Goal: Find specific page/section: Find specific page/section

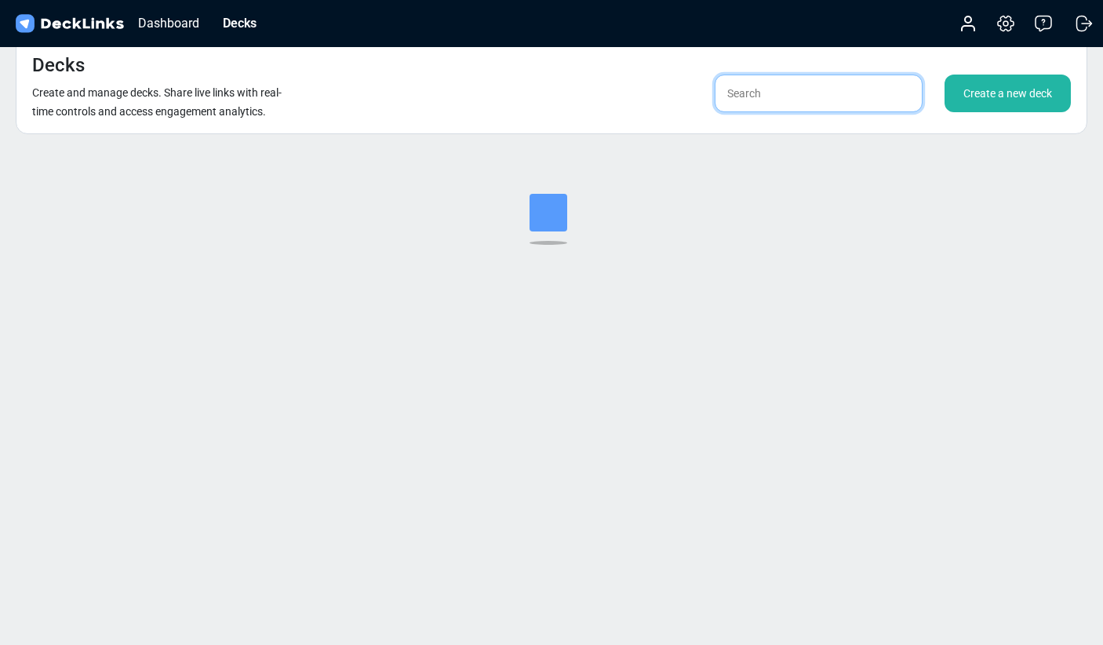
click at [750, 98] on input "text" at bounding box center [819, 94] width 208 height 38
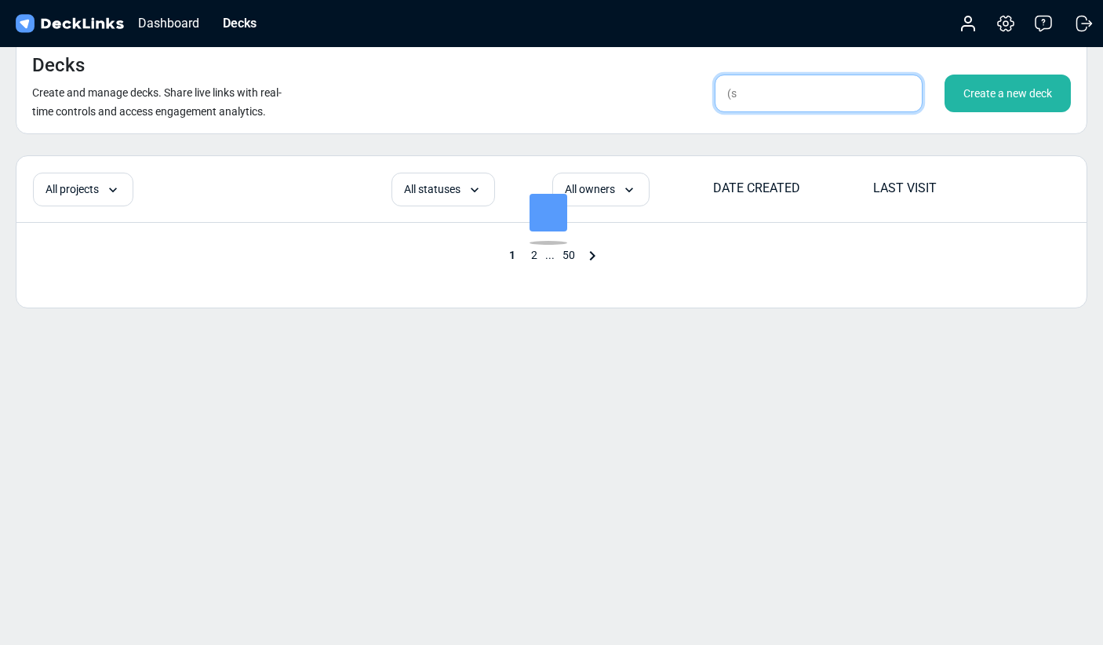
type input "("
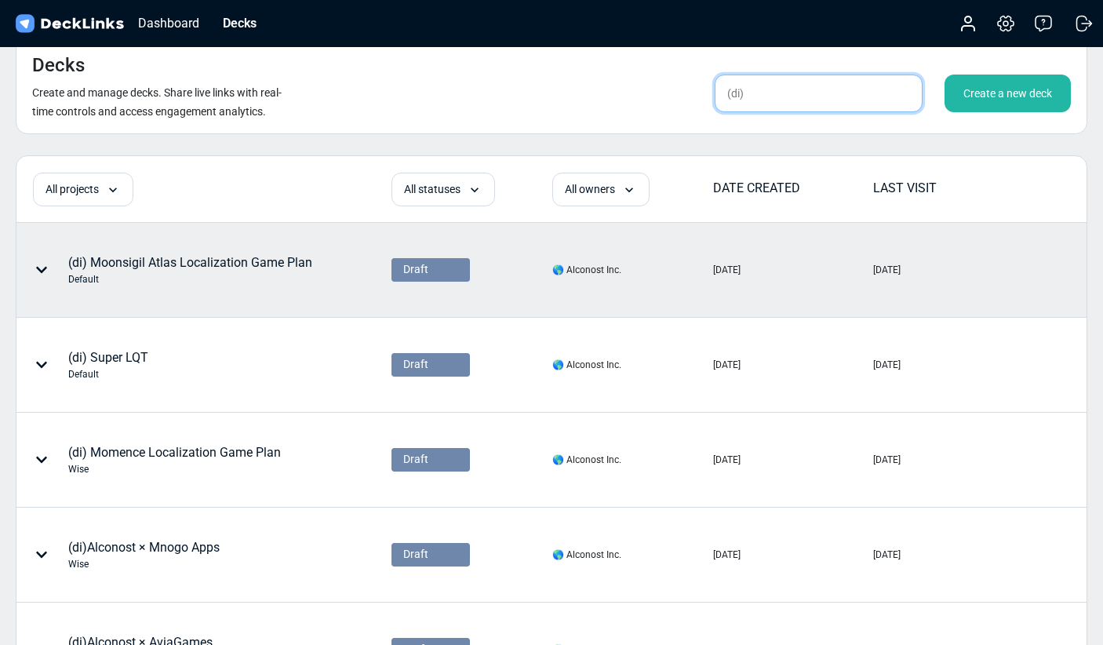
type input "(di)"
click at [42, 271] on icon at bounding box center [41, 270] width 11 height 6
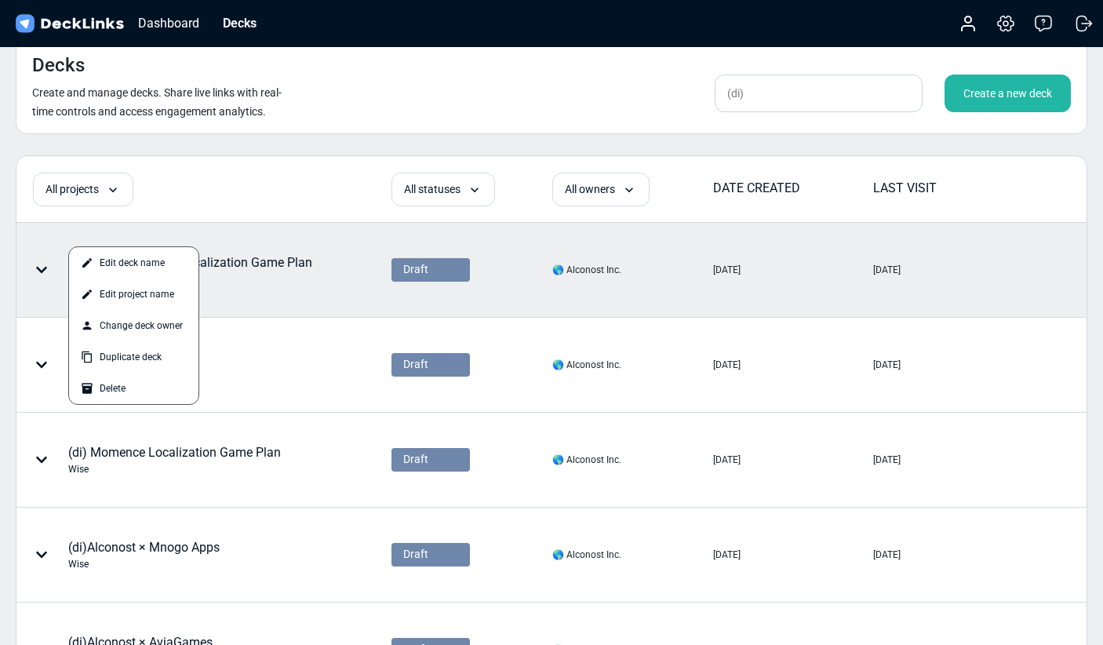
click at [294, 263] on div at bounding box center [551, 322] width 1103 height 645
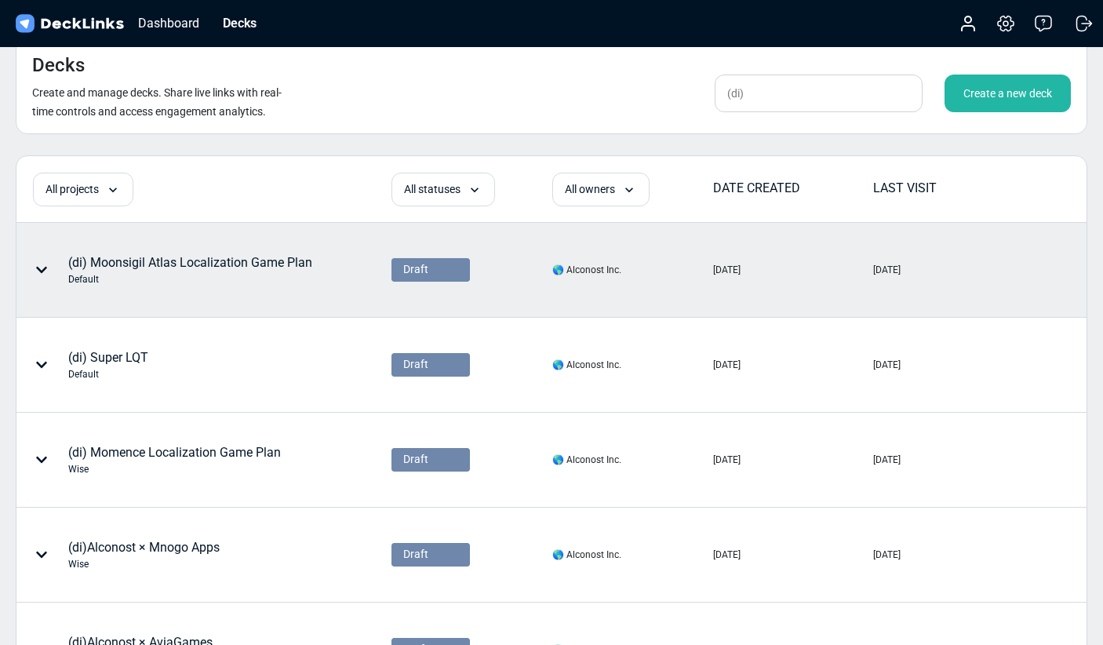
click at [160, 267] on div "(di) Moonsigil Atlas Localization Game Plan Default" at bounding box center [190, 269] width 244 height 33
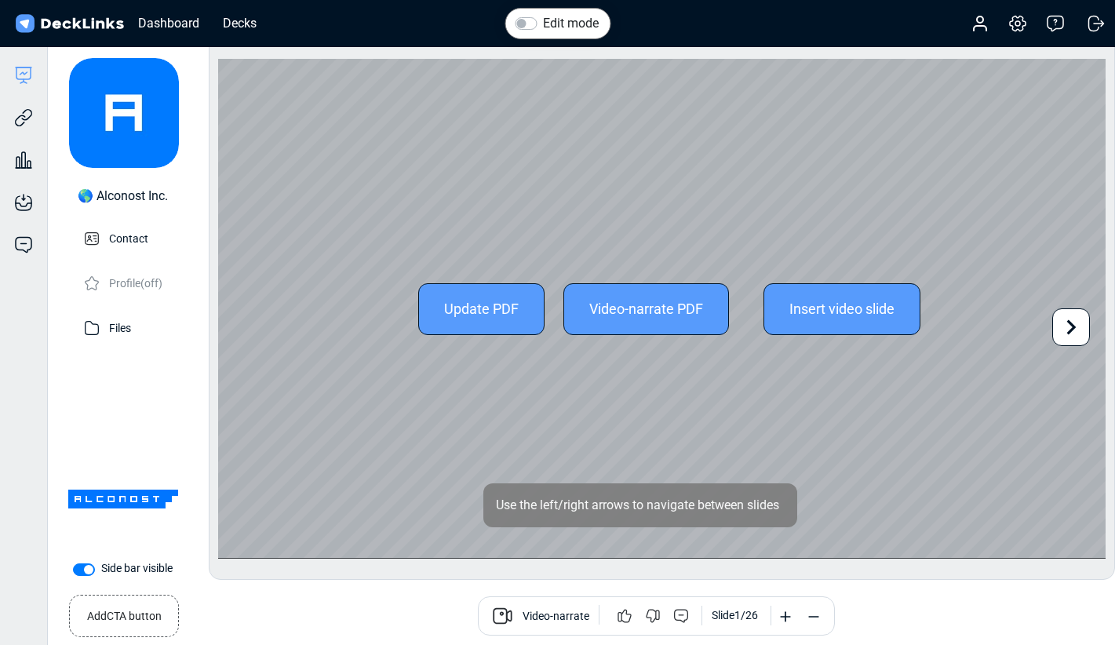
click at [1077, 326] on icon at bounding box center [1071, 327] width 30 height 30
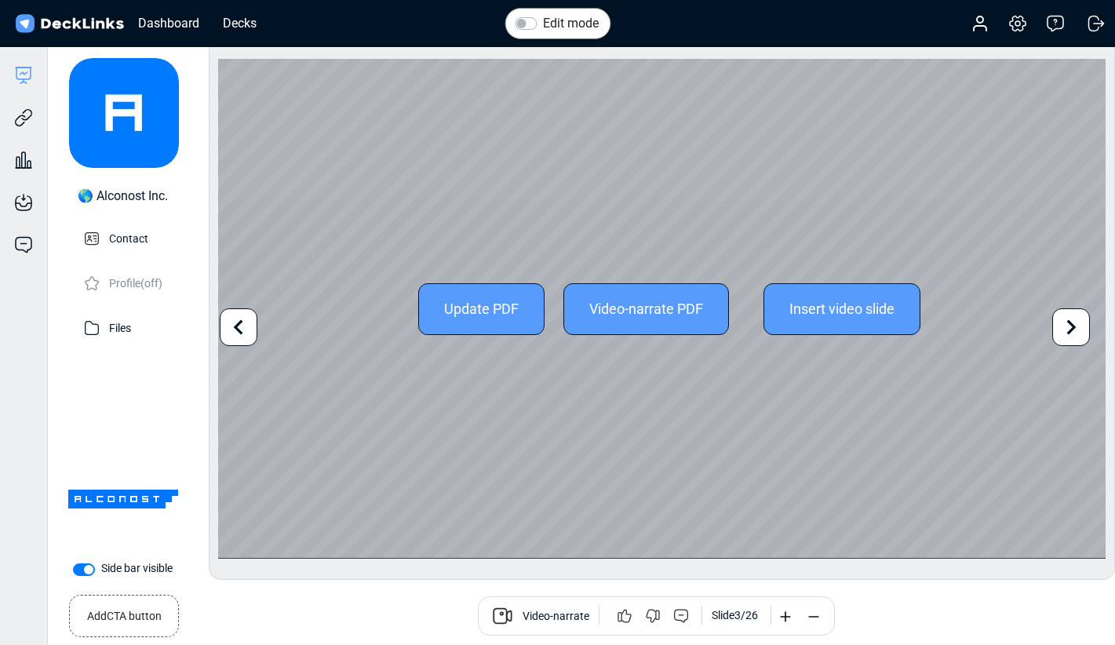
click at [1077, 326] on icon at bounding box center [1071, 327] width 30 height 30
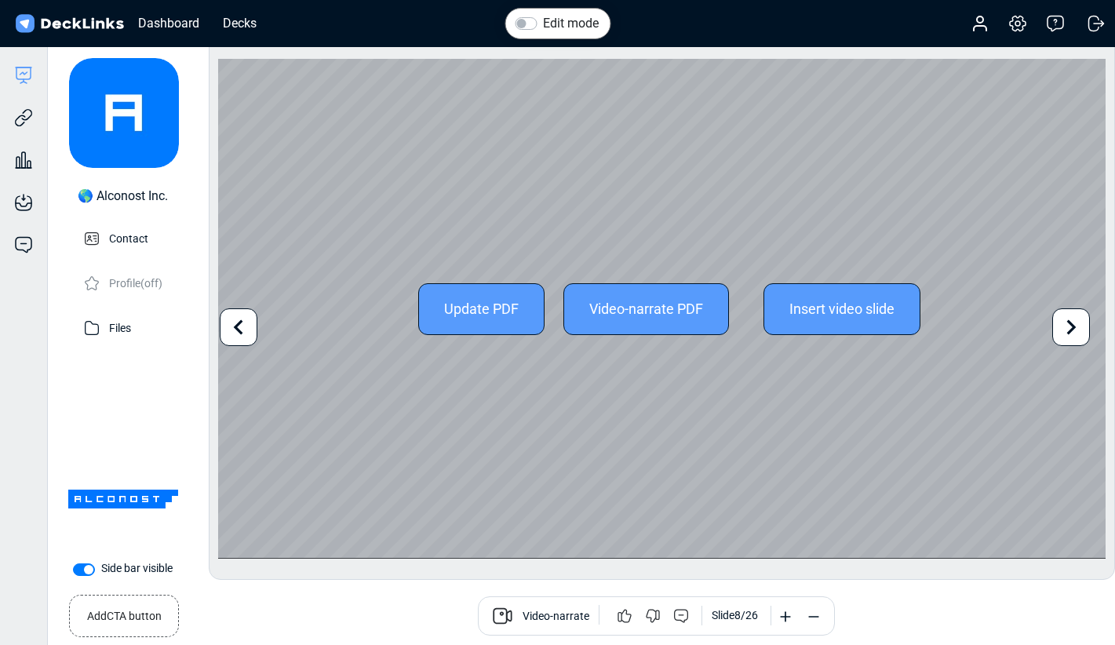
click at [1077, 326] on icon at bounding box center [1071, 327] width 30 height 30
click at [1077, 326] on div "Update PDF Video-narrate PDF Insert video slide Use the left/right arrows to na…" at bounding box center [661, 308] width 887 height 499
click at [1075, 327] on icon at bounding box center [1071, 327] width 30 height 30
click at [1075, 327] on div "Update PDF Video-narrate PDF Insert video slide Use the left/right arrows to na…" at bounding box center [661, 308] width 887 height 499
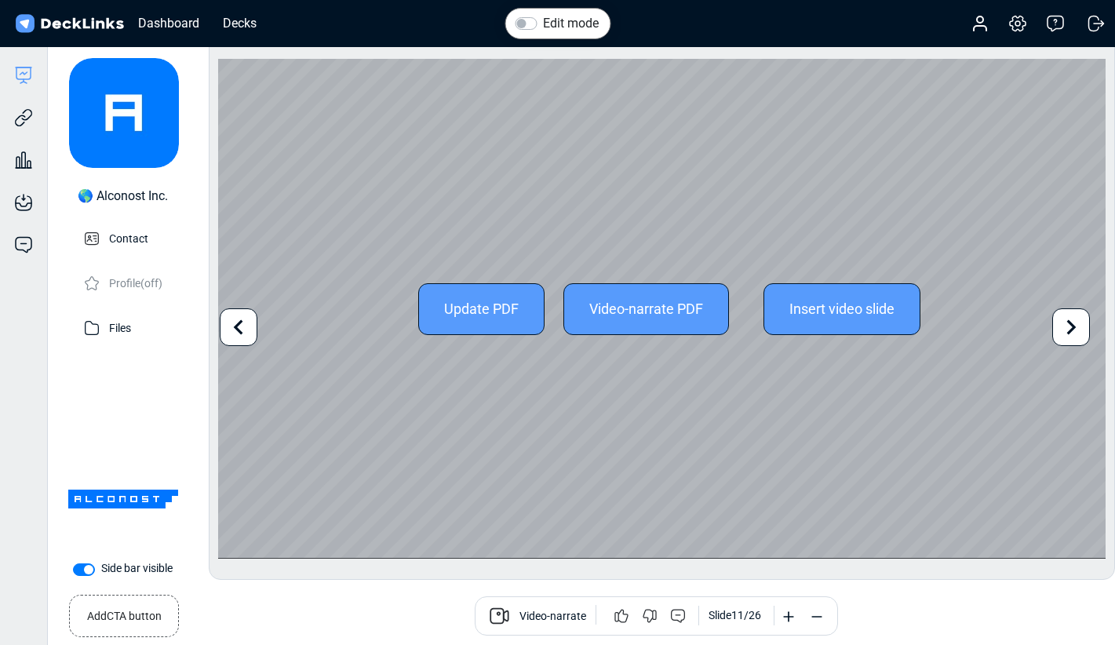
click at [1075, 327] on icon at bounding box center [1071, 327] width 30 height 30
click at [1067, 331] on icon at bounding box center [1071, 327] width 9 height 15
click at [1075, 333] on icon at bounding box center [1071, 327] width 30 height 30
click at [1074, 329] on icon at bounding box center [1071, 327] width 30 height 30
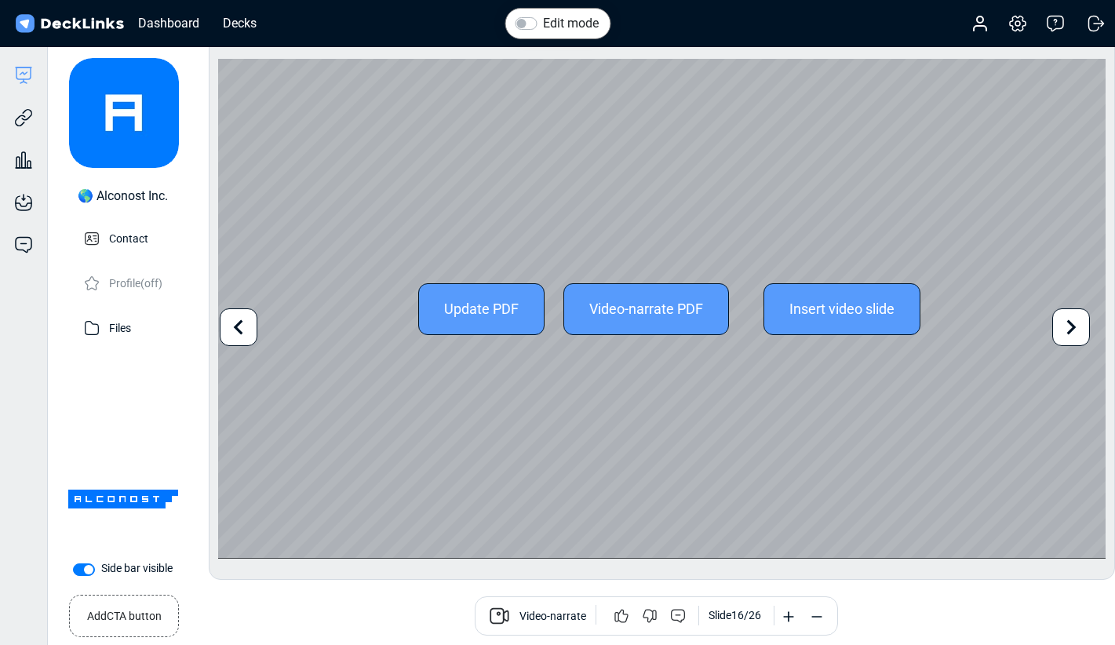
click at [1071, 329] on icon at bounding box center [1071, 327] width 9 height 15
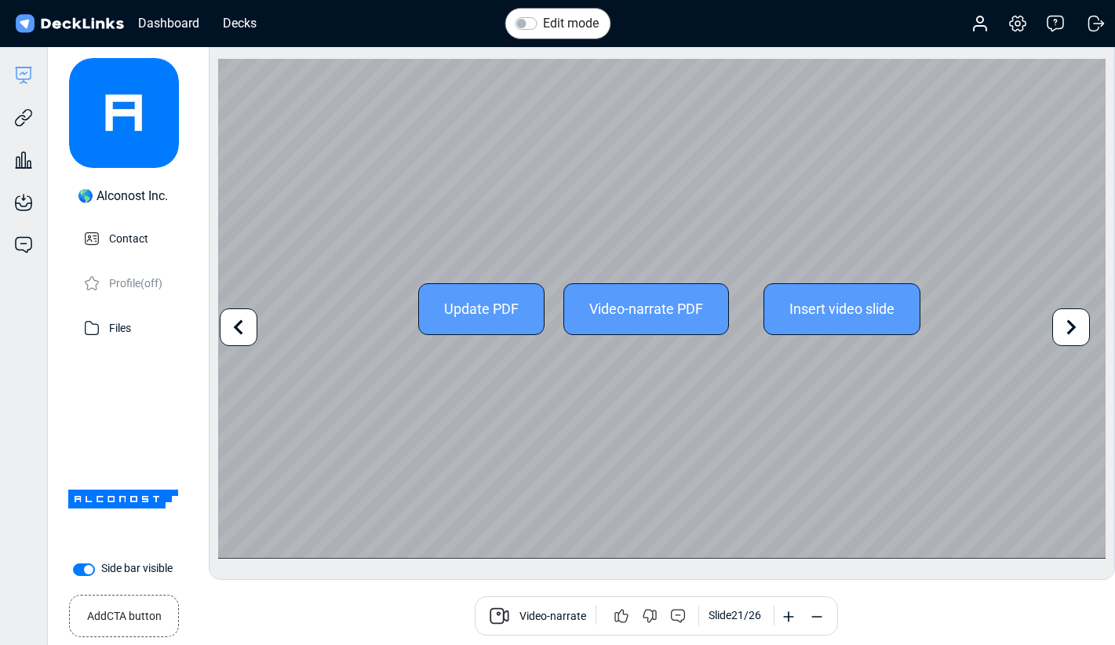
click at [1071, 329] on icon at bounding box center [1071, 327] width 9 height 15
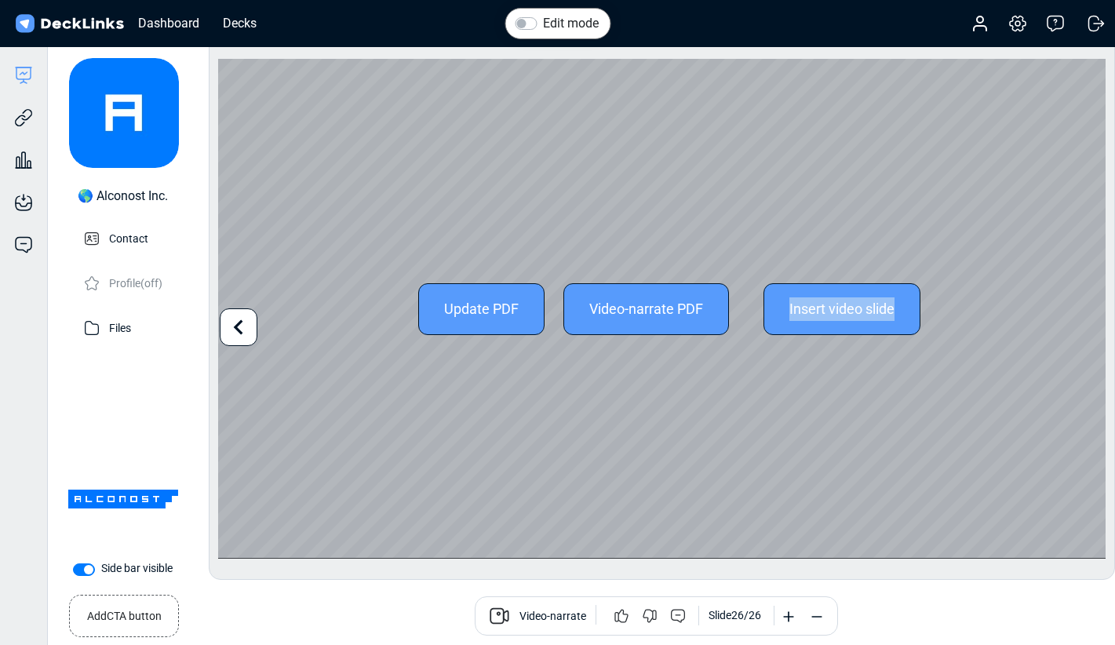
click at [1071, 329] on div "Update PDF Video-narrate PDF Insert video slide" at bounding box center [661, 308] width 887 height 499
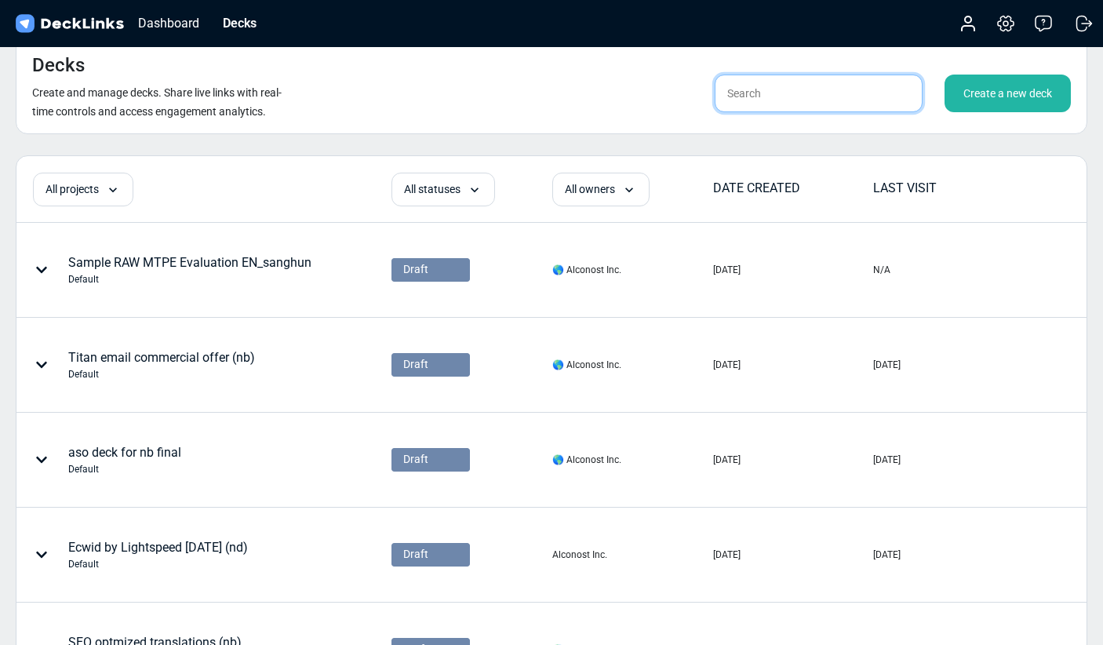
click at [748, 104] on input "text" at bounding box center [819, 94] width 208 height 38
type input "(di)"
